Goal: Task Accomplishment & Management: Complete application form

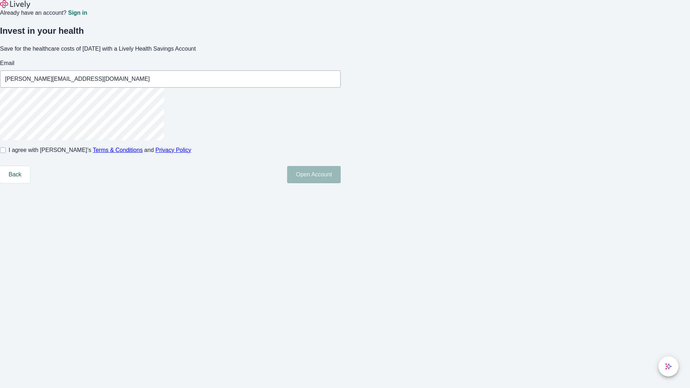
click at [6, 153] on input "I agree with Lively’s Terms & Conditions and Privacy Policy" at bounding box center [3, 150] width 6 height 6
checkbox input "true"
click at [340, 183] on button "Open Account" at bounding box center [314, 174] width 54 height 17
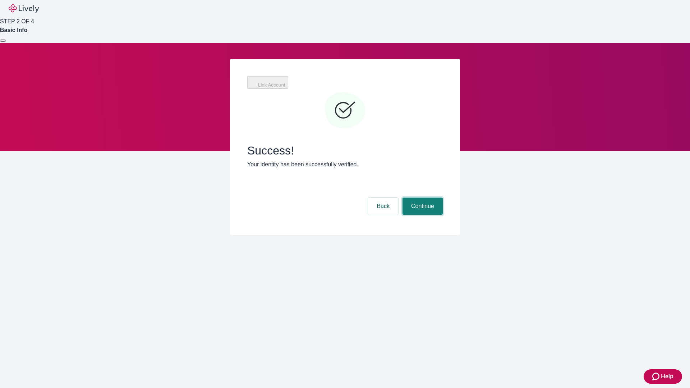
click at [421, 198] on button "Continue" at bounding box center [422, 206] width 40 height 17
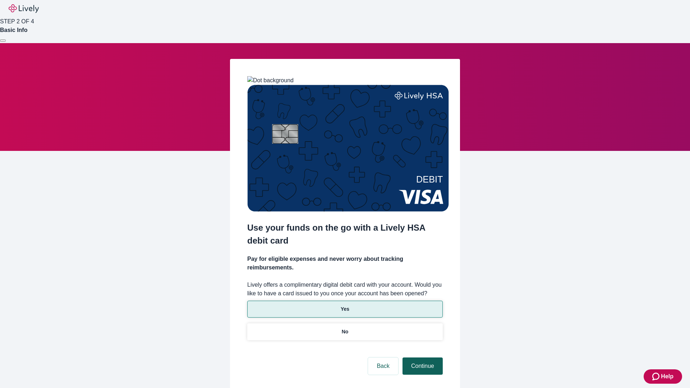
click at [344, 305] on p "Yes" at bounding box center [344, 309] width 9 height 8
click at [421, 357] on button "Continue" at bounding box center [422, 365] width 40 height 17
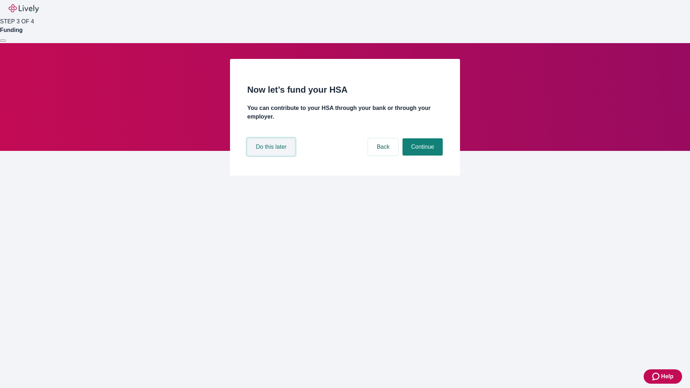
click at [272, 156] on button "Do this later" at bounding box center [271, 146] width 48 height 17
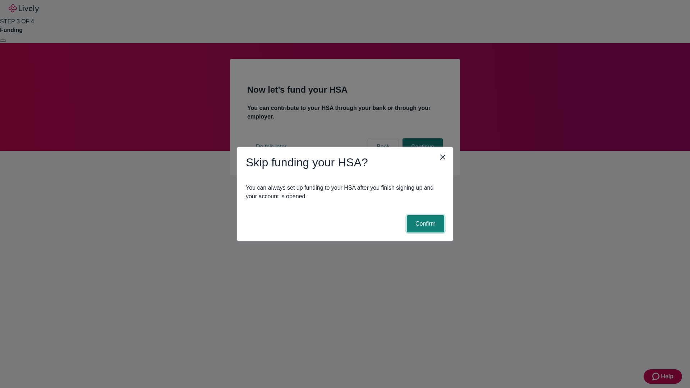
click at [424, 224] on button "Confirm" at bounding box center [425, 223] width 37 height 17
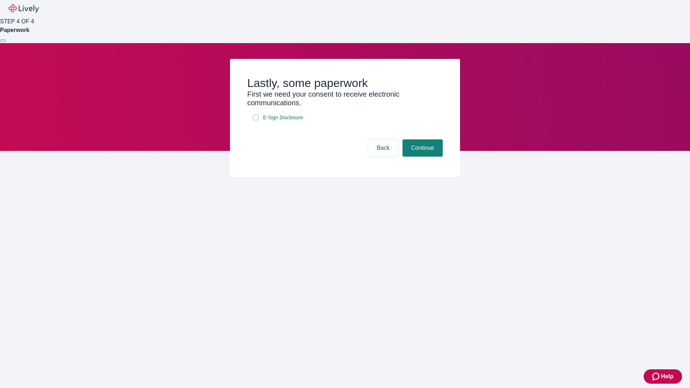
click at [256, 120] on input "E-Sign Disclosure" at bounding box center [256, 118] width 6 height 6
checkbox input "true"
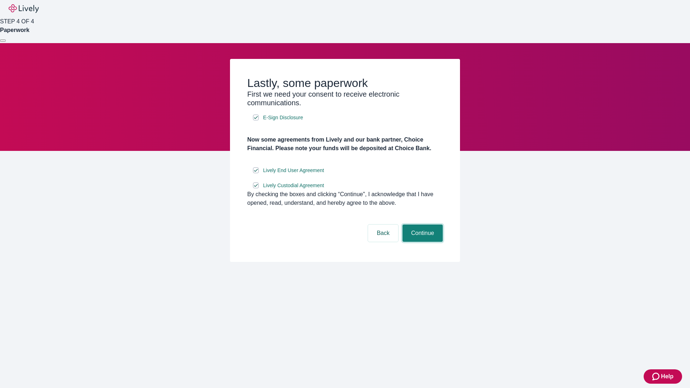
click at [421, 242] on button "Continue" at bounding box center [422, 232] width 40 height 17
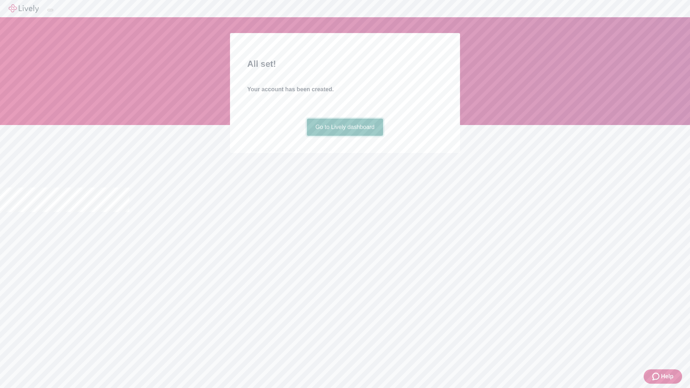
click at [344, 136] on link "Go to Lively dashboard" at bounding box center [345, 127] width 77 height 17
